Goal: Book appointment/travel/reservation

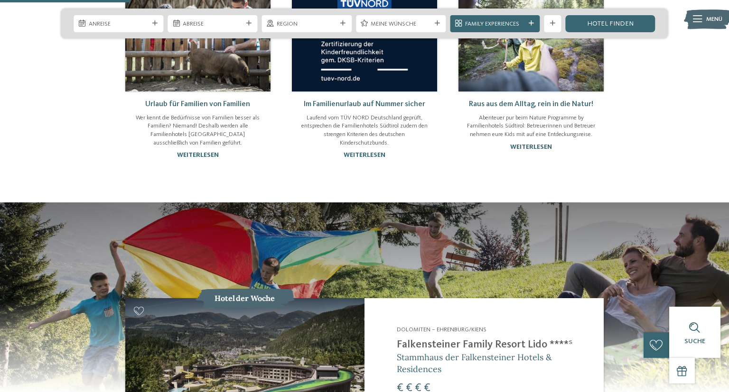
scroll to position [852, 0]
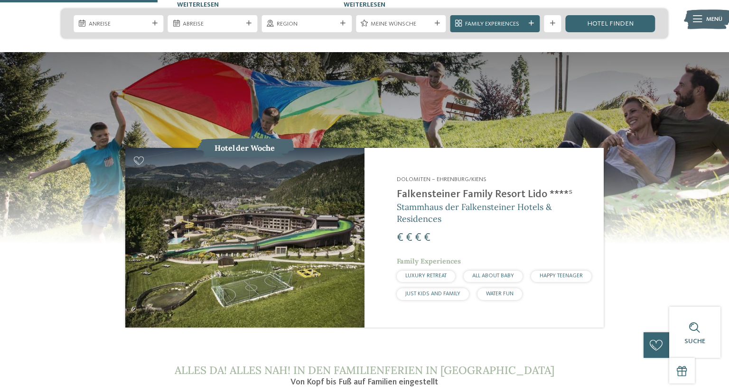
click at [289, 229] on img at bounding box center [244, 237] width 239 height 179
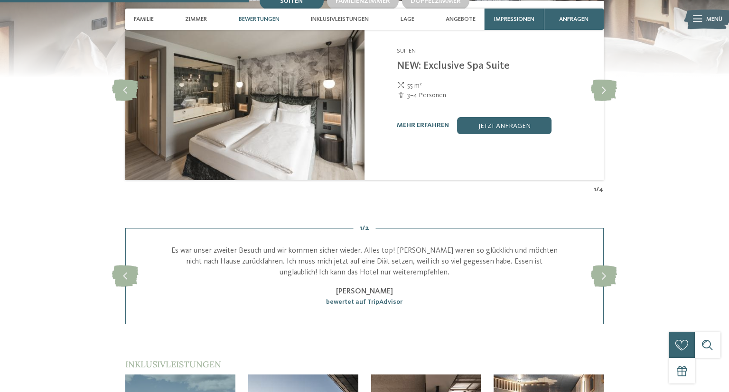
scroll to position [1202, 0]
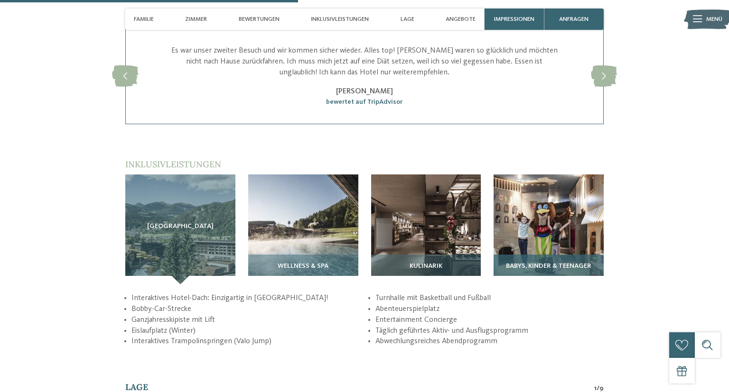
click at [559, 220] on img at bounding box center [548, 230] width 110 height 110
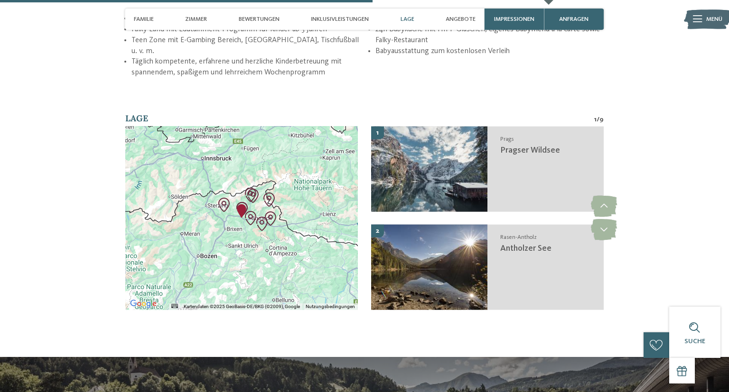
scroll to position [1503, 0]
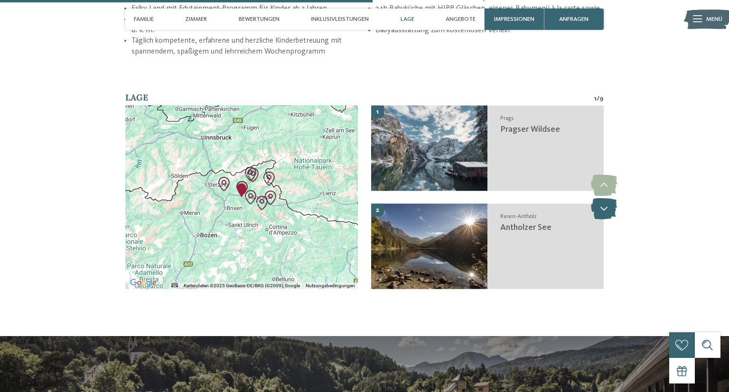
click at [603, 200] on icon at bounding box center [604, 208] width 26 height 21
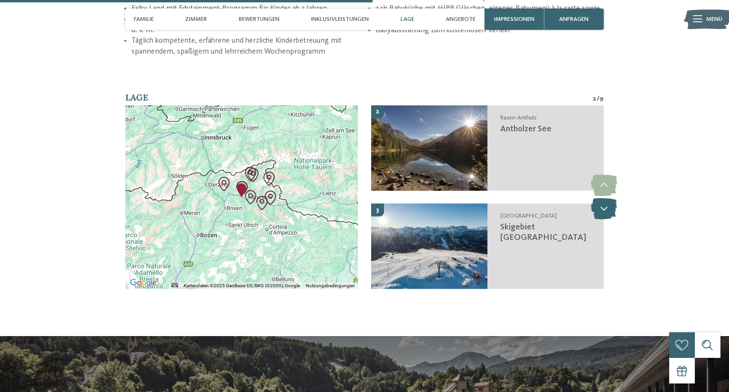
click at [603, 200] on icon at bounding box center [604, 208] width 26 height 21
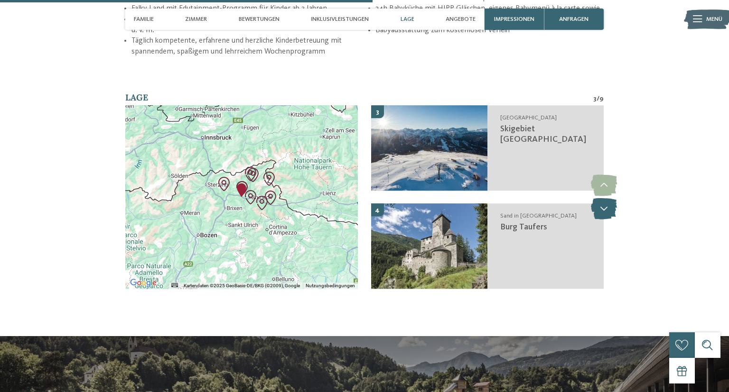
click at [603, 200] on icon at bounding box center [604, 208] width 26 height 21
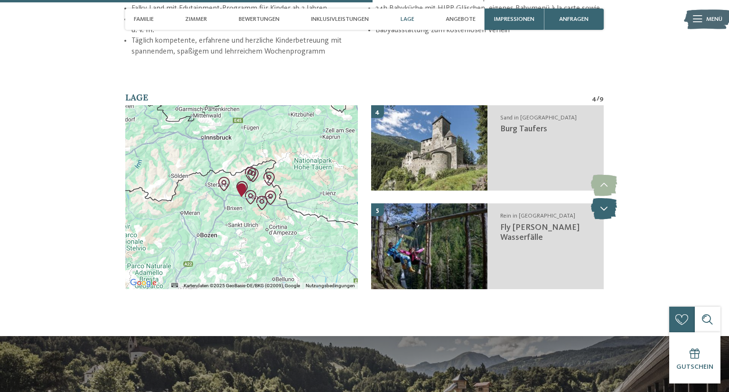
click at [603, 200] on icon at bounding box center [604, 208] width 26 height 21
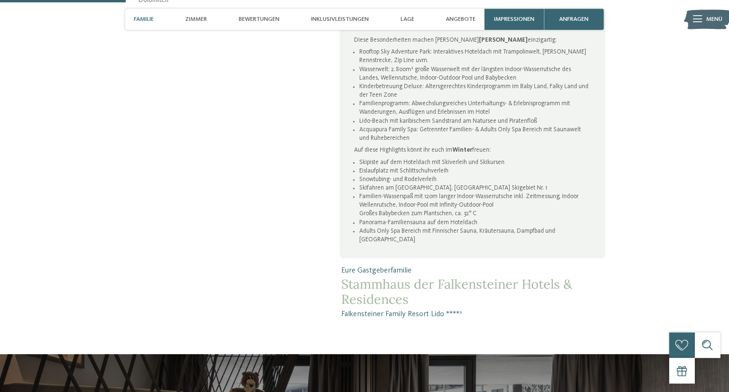
scroll to position [504, 0]
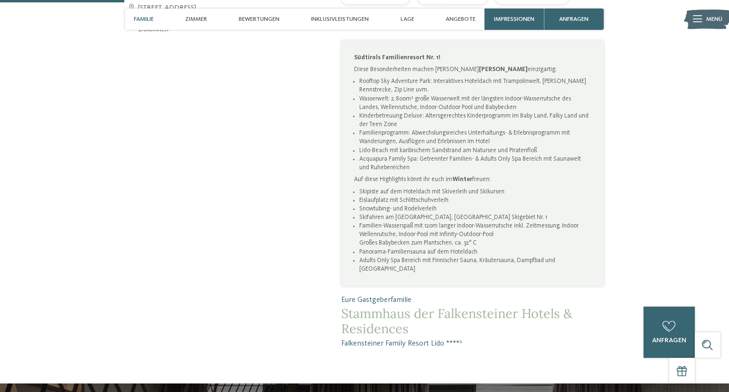
click at [143, 18] on span "Familie" at bounding box center [144, 19] width 20 height 7
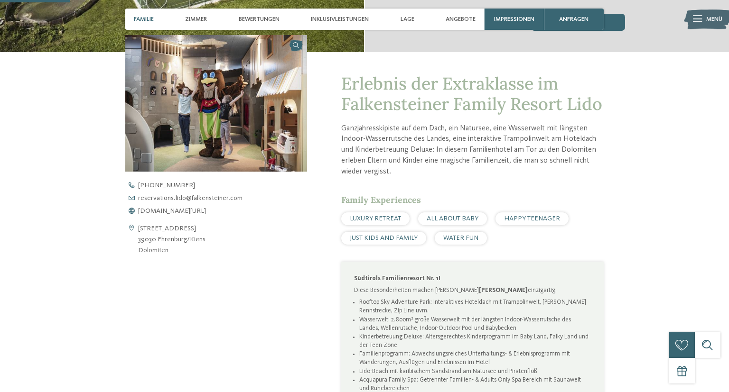
click at [477, 237] on span "WATER FUN" at bounding box center [460, 238] width 35 height 7
click at [462, 237] on span "WATER FUN" at bounding box center [460, 238] width 35 height 7
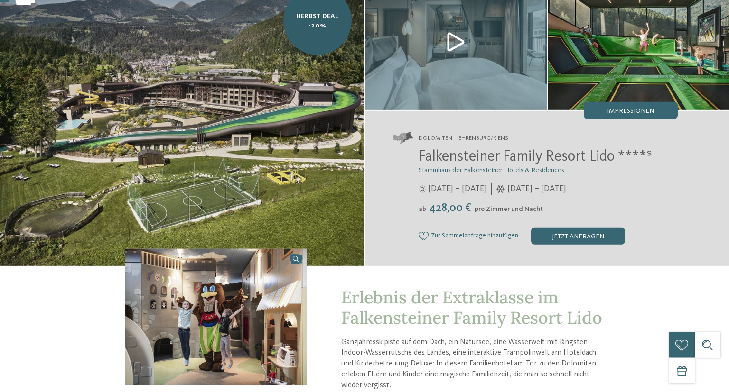
scroll to position [32, 0]
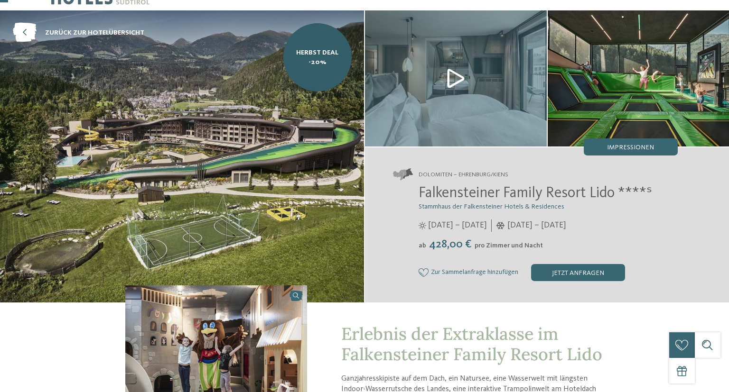
click at [461, 81] on img at bounding box center [456, 78] width 182 height 136
